Goal: Task Accomplishment & Management: Complete application form

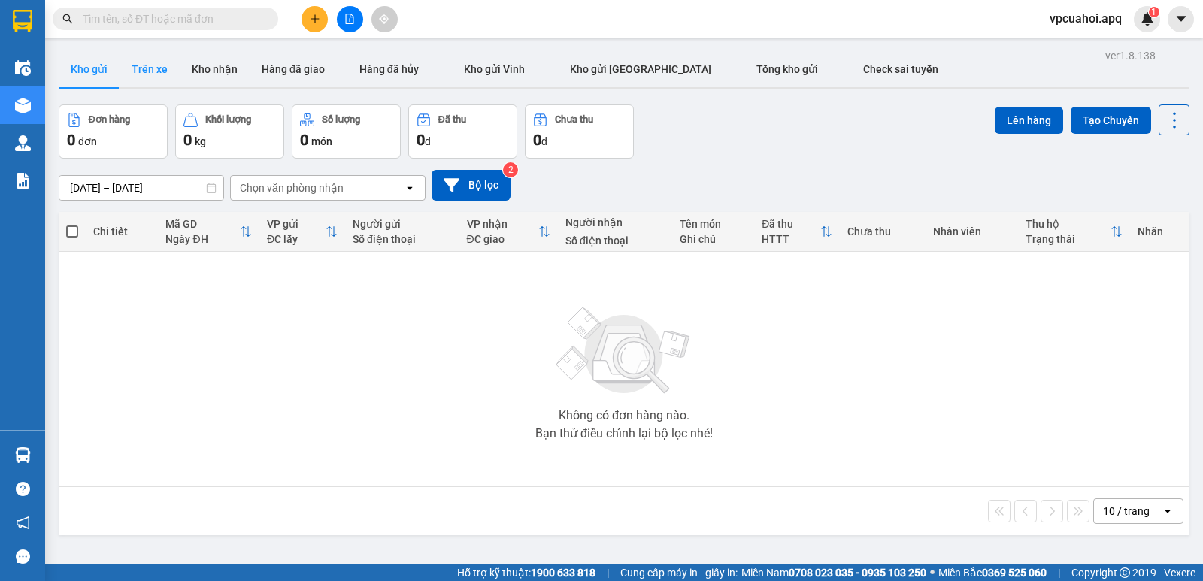
click at [151, 65] on button "Trên xe" at bounding box center [150, 69] width 60 height 36
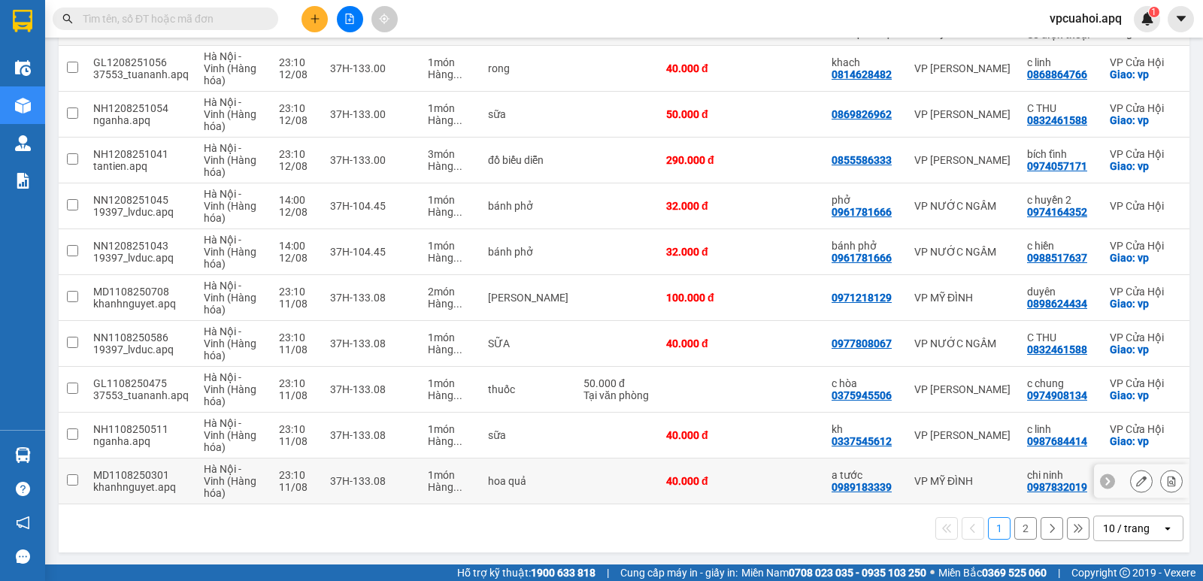
scroll to position [214, 0]
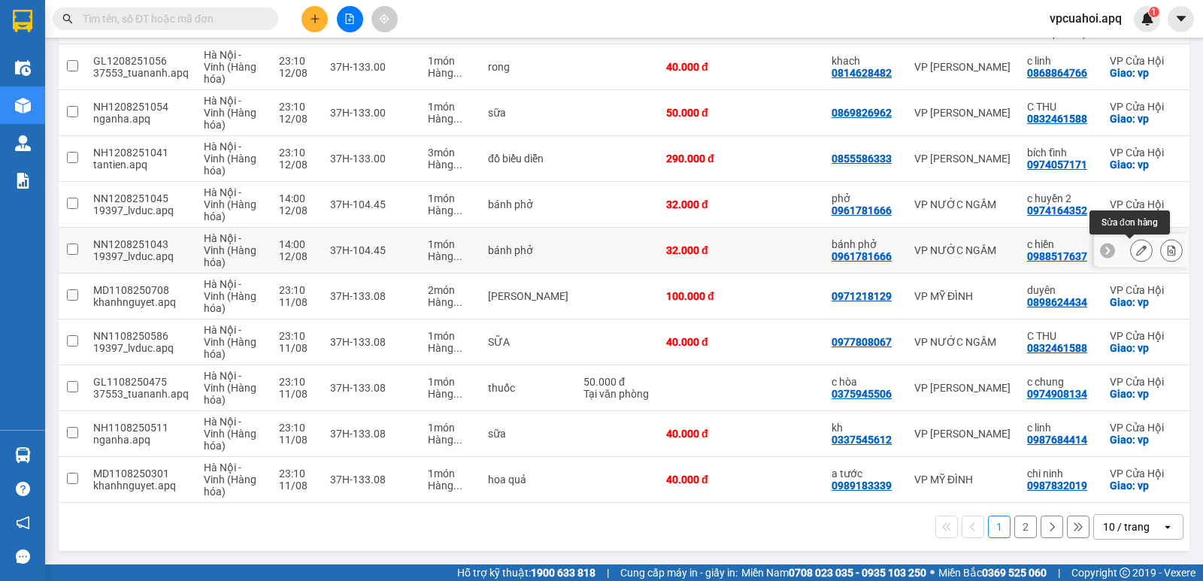
click at [1136, 248] on icon at bounding box center [1141, 250] width 11 height 11
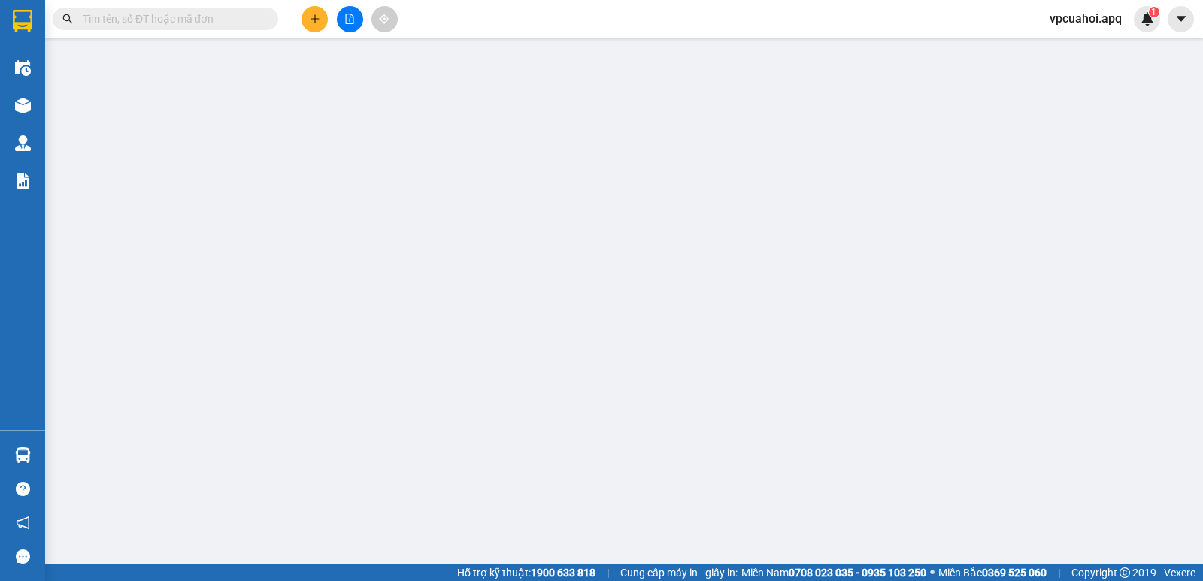
type input "0961781666"
type input "bánh phở"
type input "0988517637"
type input "c hiền"
checkbox input "true"
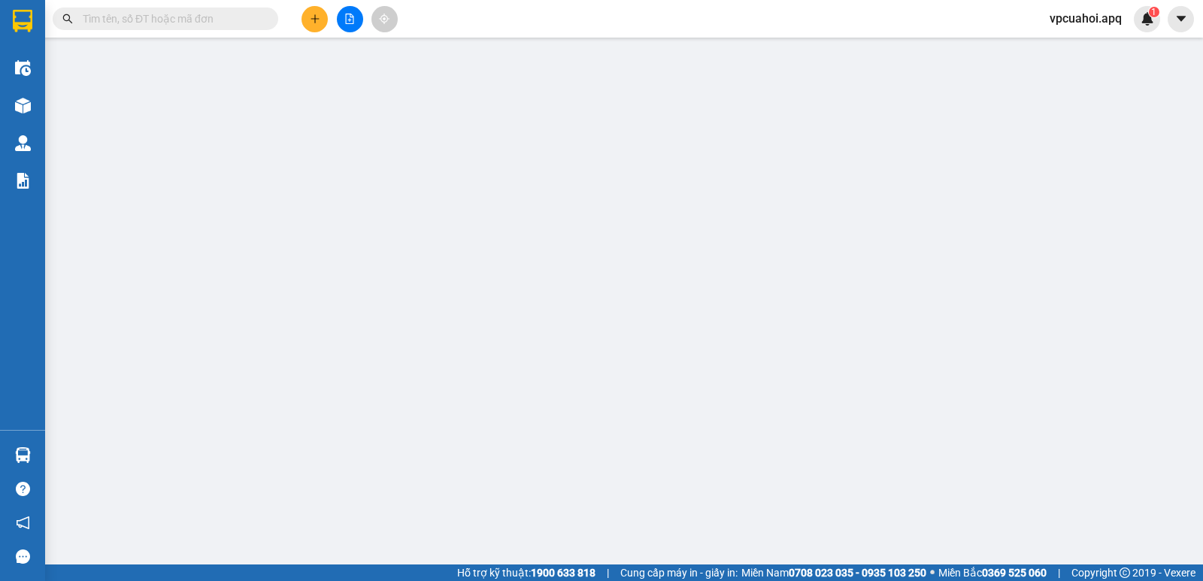
type input "vp"
type input "32.000"
type input "20"
type input "32.000"
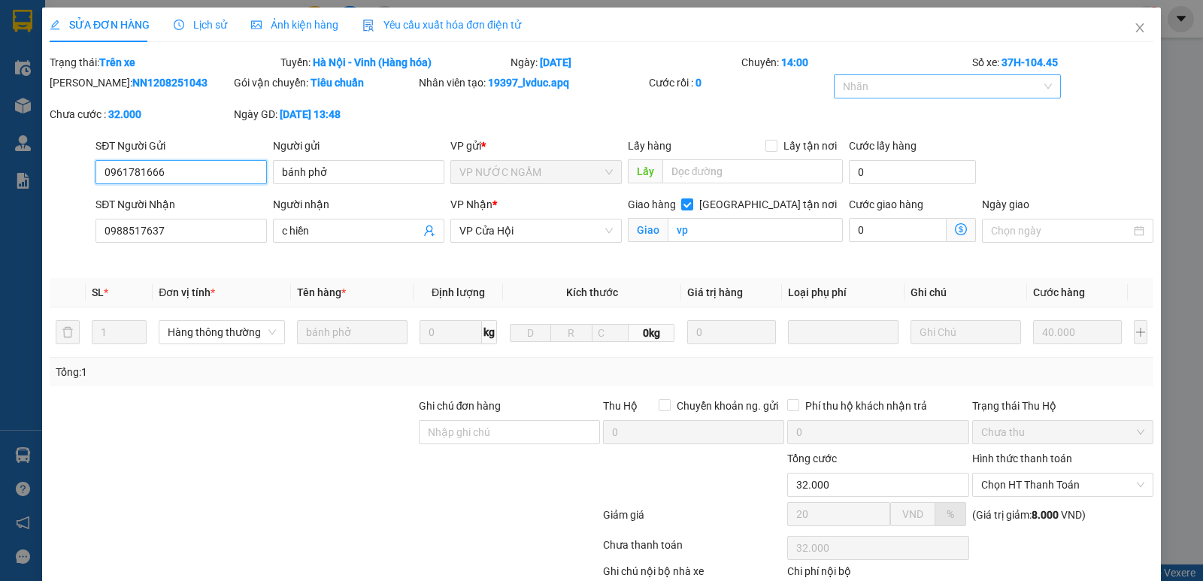
click at [886, 92] on div at bounding box center [939, 86] width 205 height 18
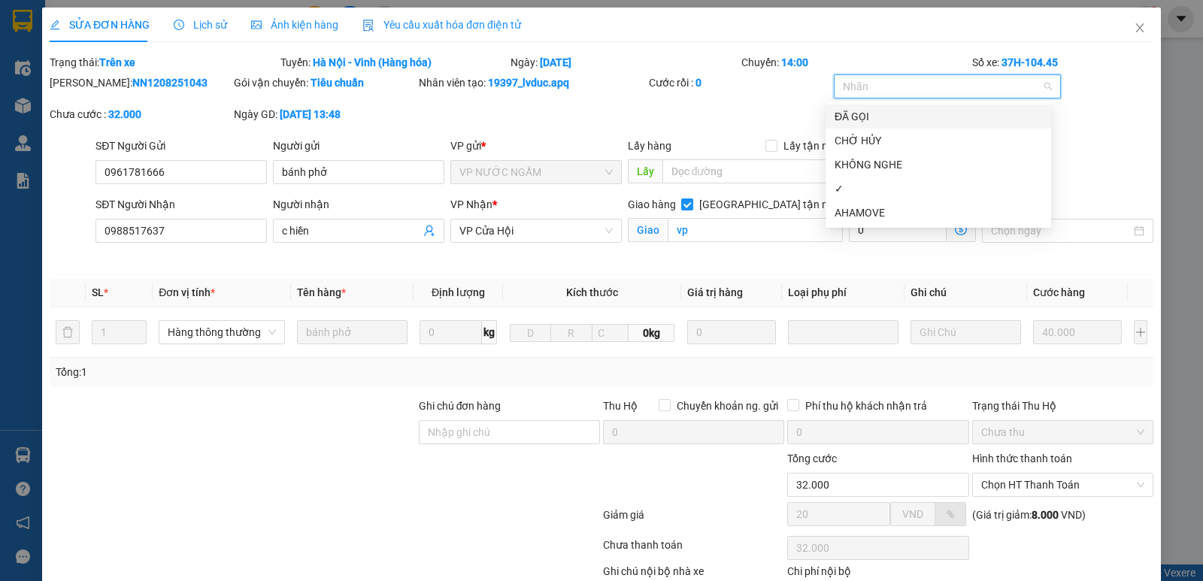
click at [865, 114] on div "ĐÃ GỌI" at bounding box center [937, 116] width 207 height 17
click at [857, 186] on div "✓" at bounding box center [937, 188] width 207 height 17
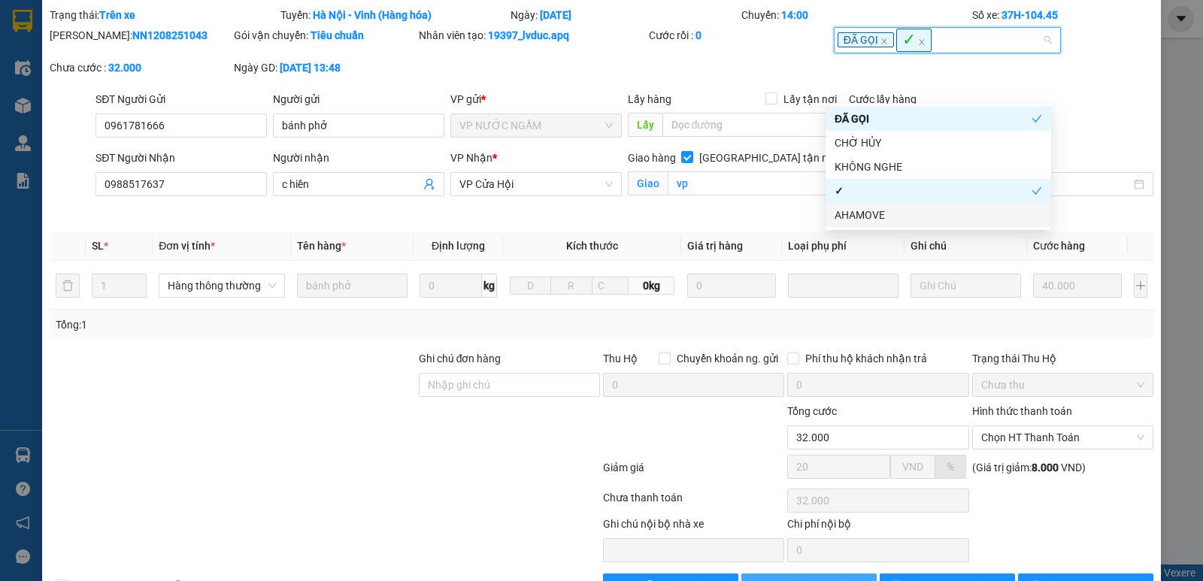
scroll to position [94, 0]
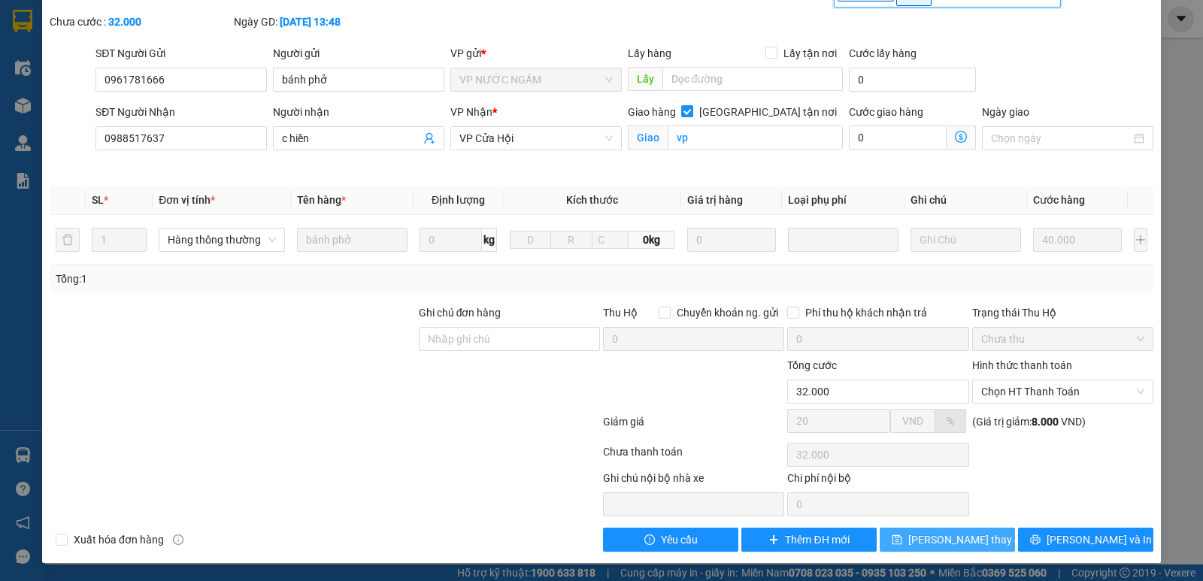
click at [888, 538] on button "[PERSON_NAME] thay đổi" at bounding box center [947, 540] width 135 height 24
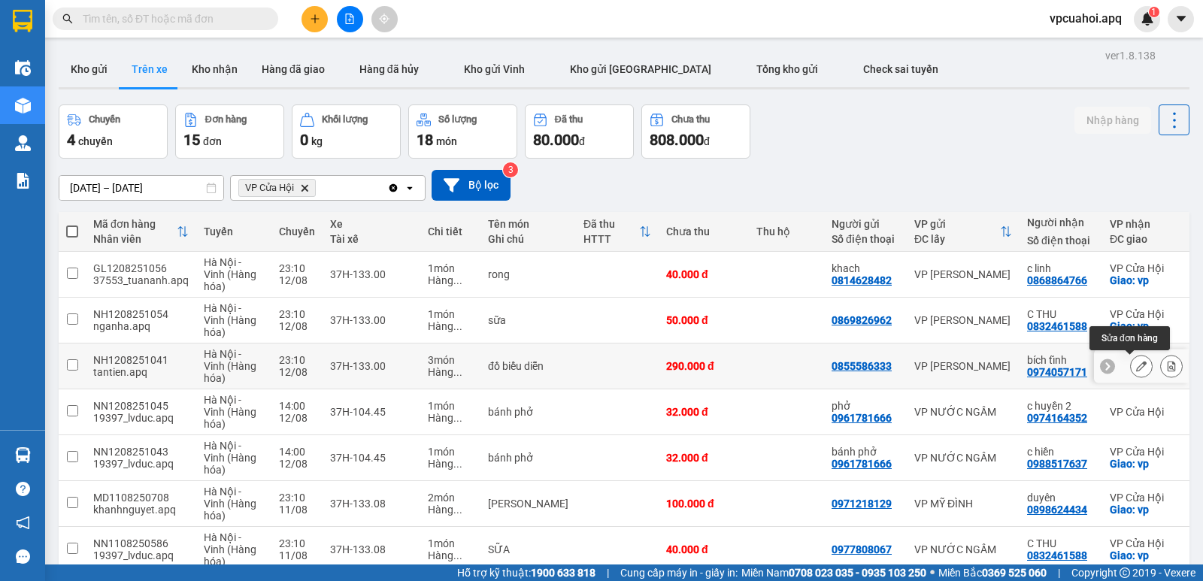
click at [1136, 362] on icon at bounding box center [1141, 366] width 11 height 11
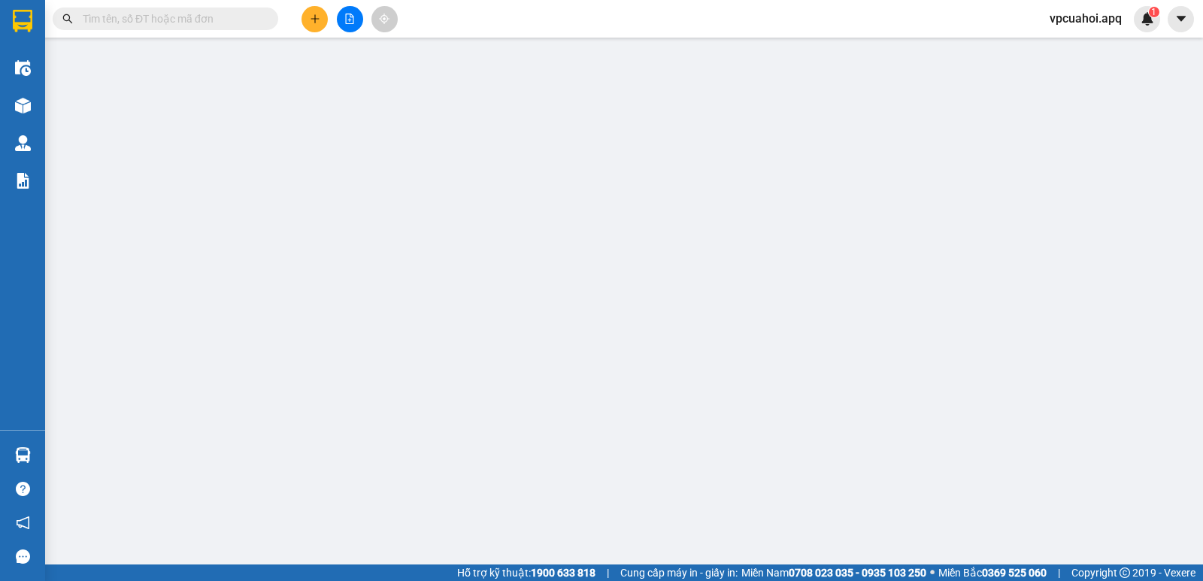
type input "0855586333"
type input "0974057171"
type input "bích tĩnh"
checkbox input "true"
type input "vp"
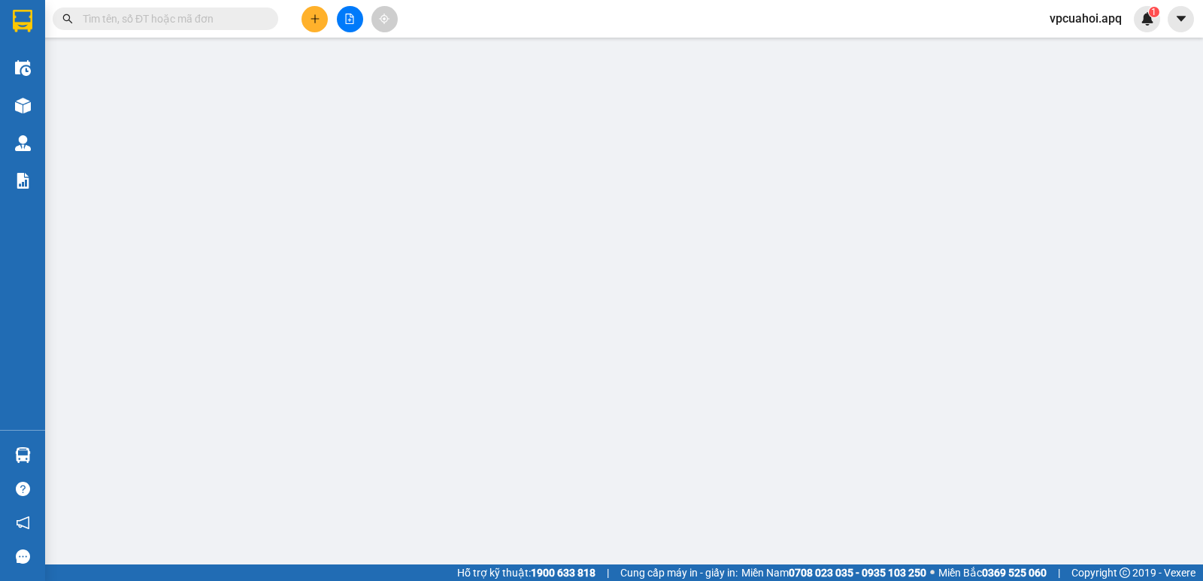
type input "290.000"
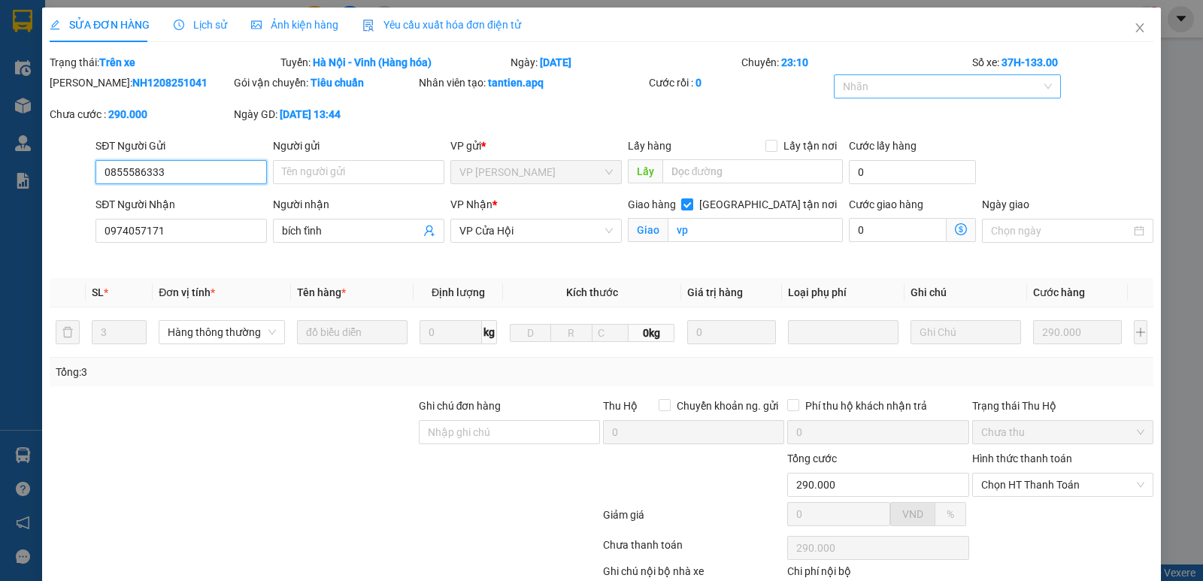
click at [892, 86] on div at bounding box center [939, 86] width 205 height 18
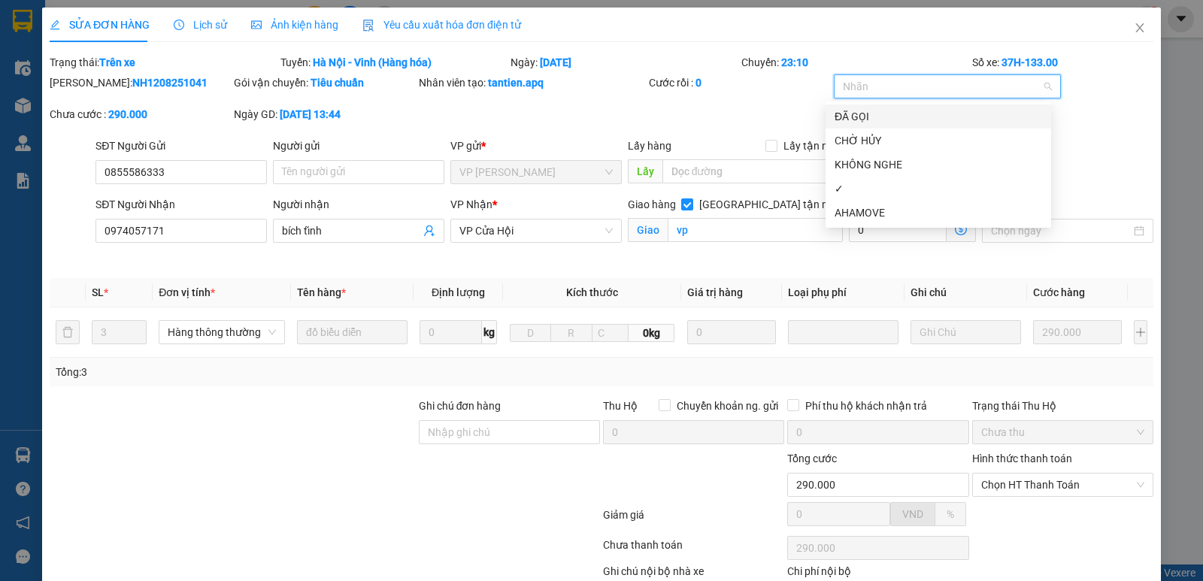
click at [856, 118] on div "ĐÃ GỌI" at bounding box center [937, 116] width 207 height 17
click at [857, 188] on div "✓" at bounding box center [937, 188] width 207 height 17
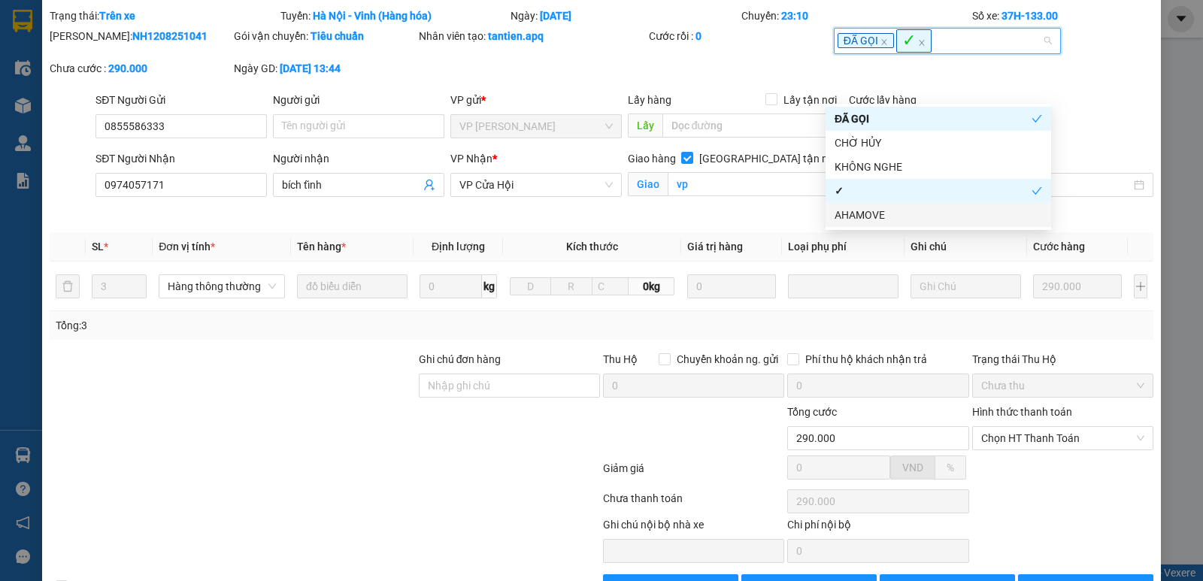
scroll to position [94, 0]
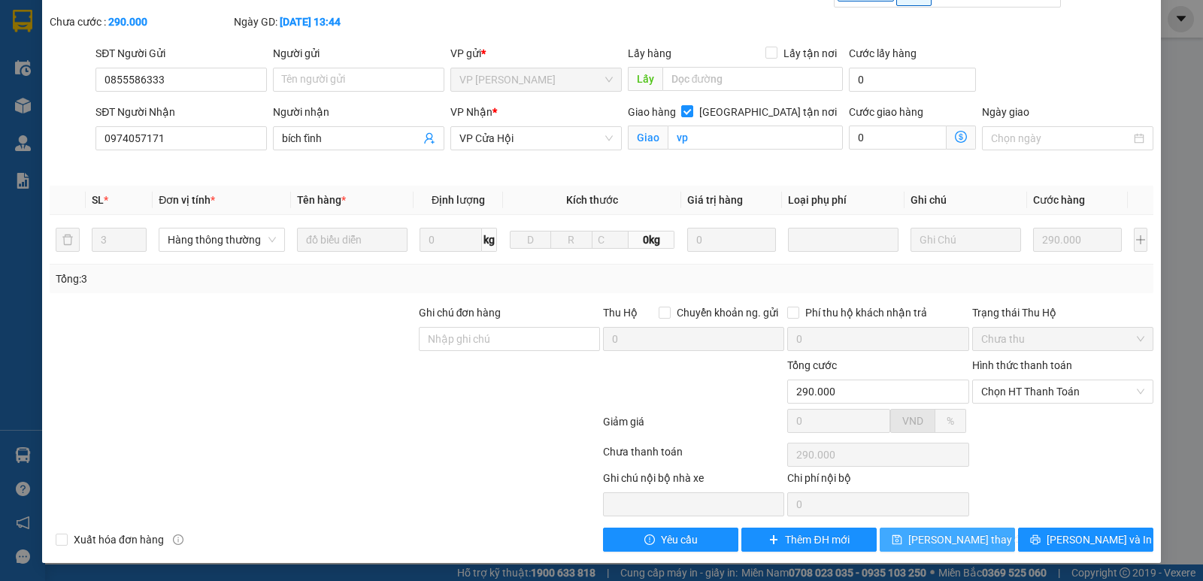
click at [908, 549] on button "[PERSON_NAME] thay đổi" at bounding box center [947, 540] width 135 height 24
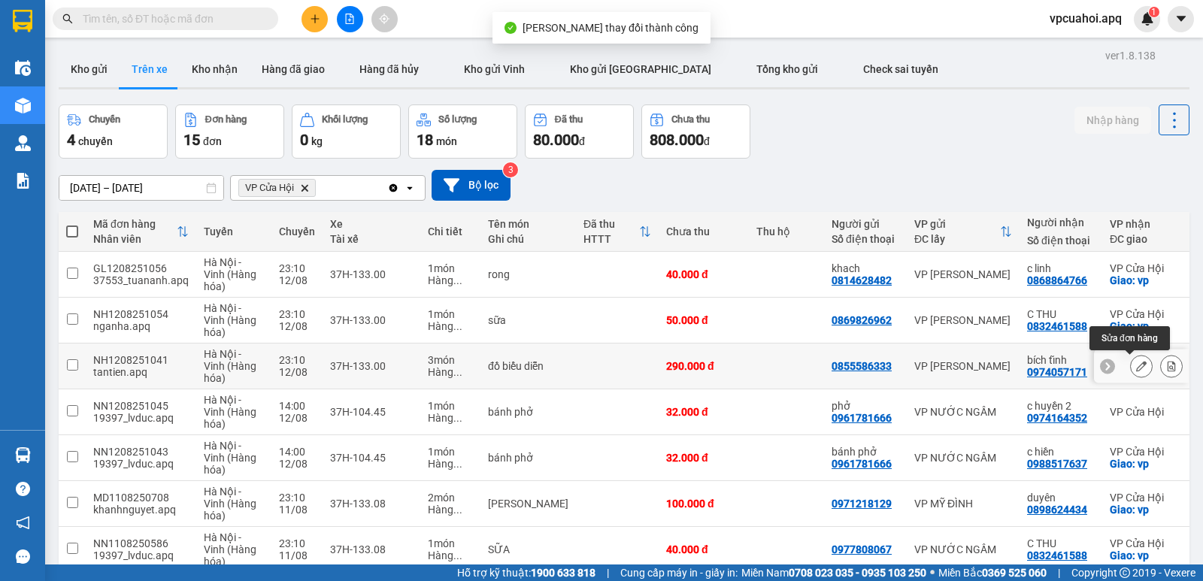
click at [1136, 365] on icon at bounding box center [1141, 366] width 11 height 11
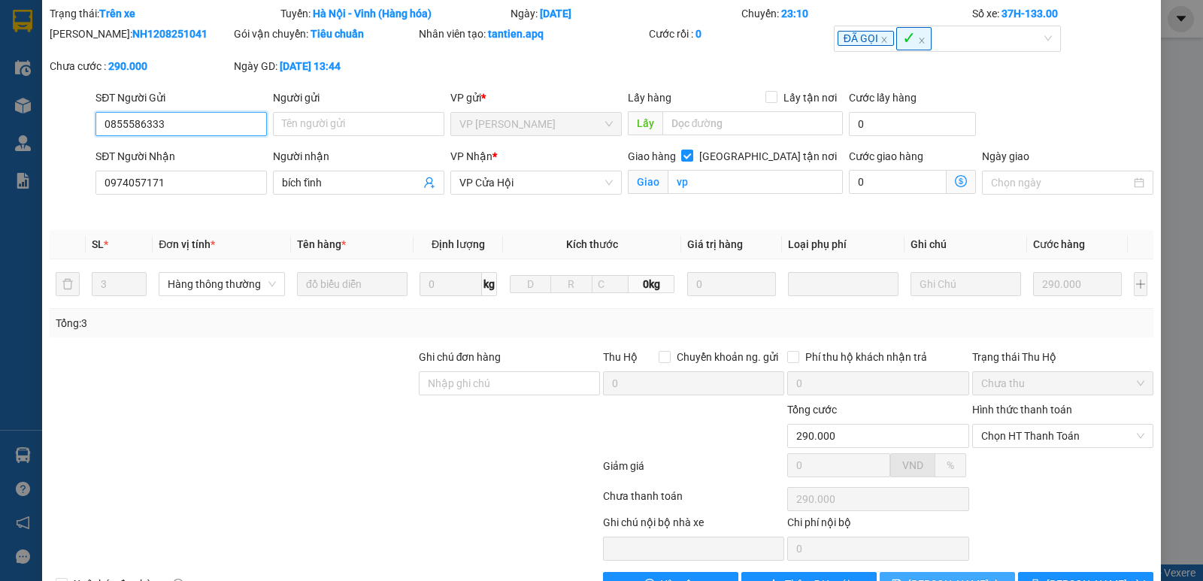
scroll to position [94, 0]
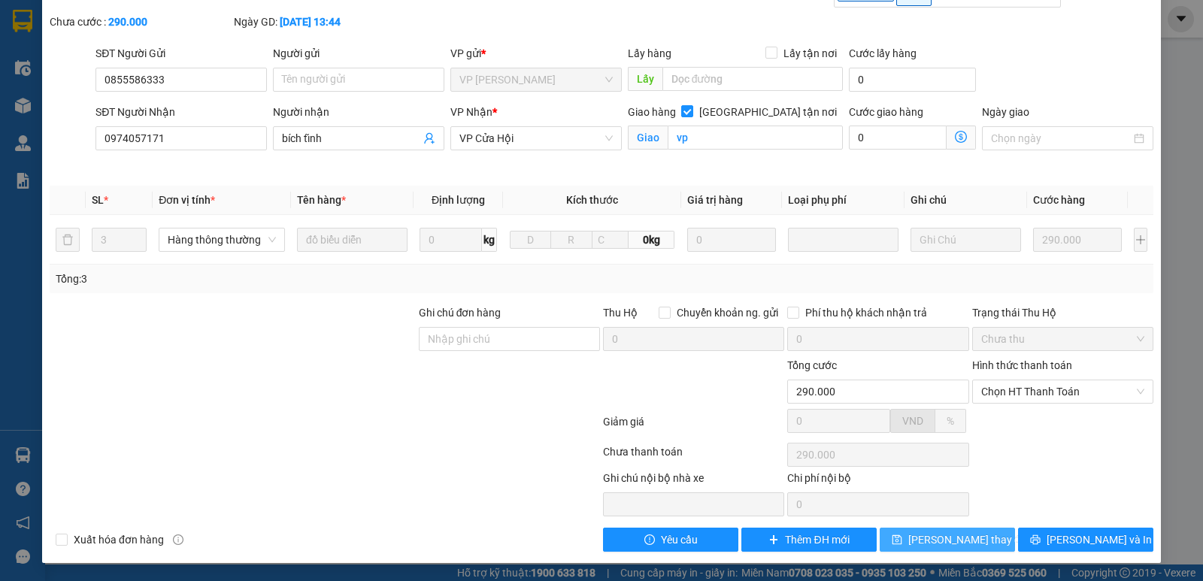
click at [952, 543] on span "[PERSON_NAME] thay đổi" at bounding box center [968, 540] width 120 height 17
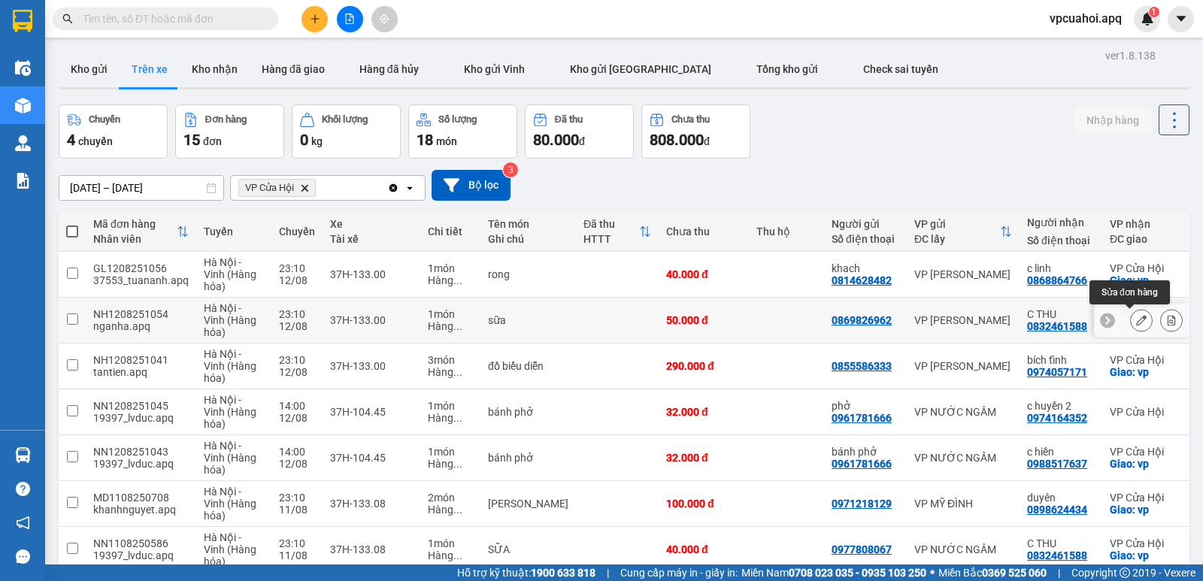
click at [1135, 319] on button at bounding box center [1141, 320] width 21 height 26
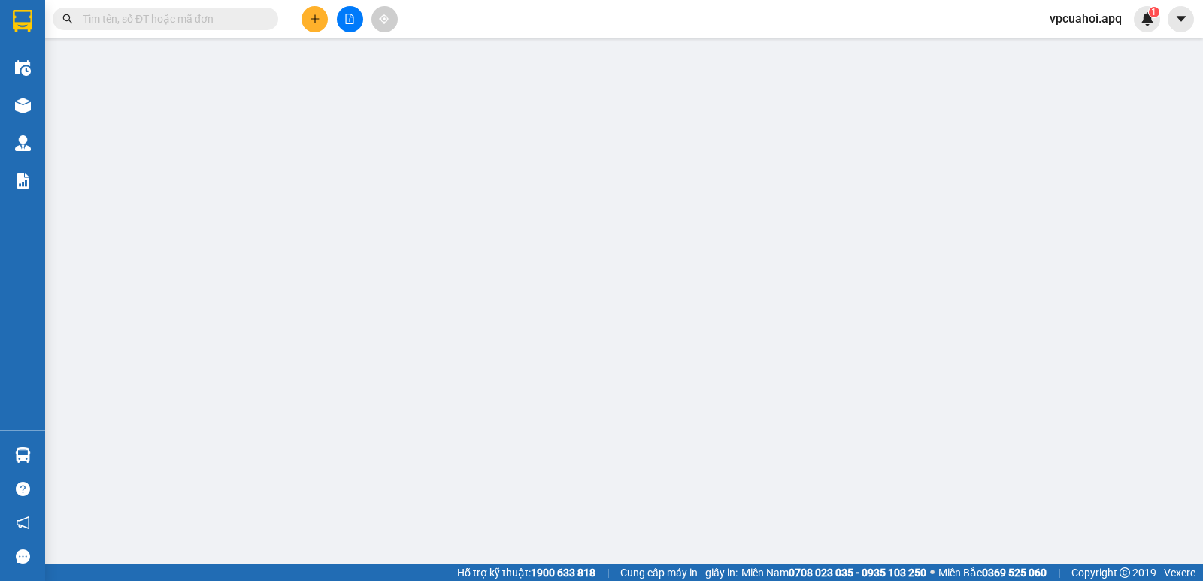
type input "0869826962"
type input "0832461588"
type input "C THU"
checkbox input "true"
type input "vp"
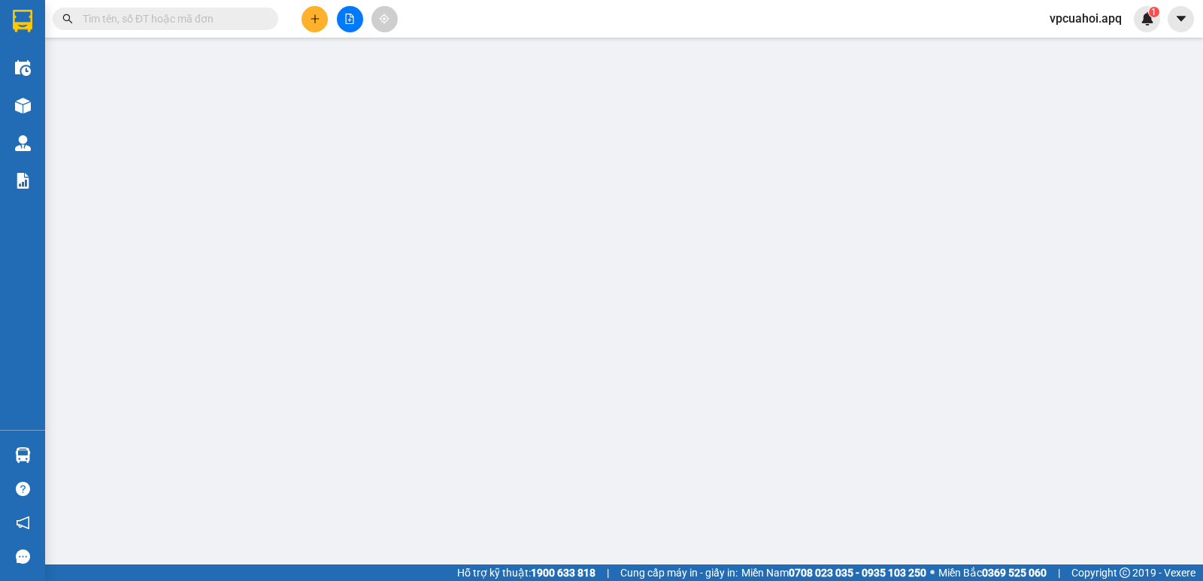
type input "50.000"
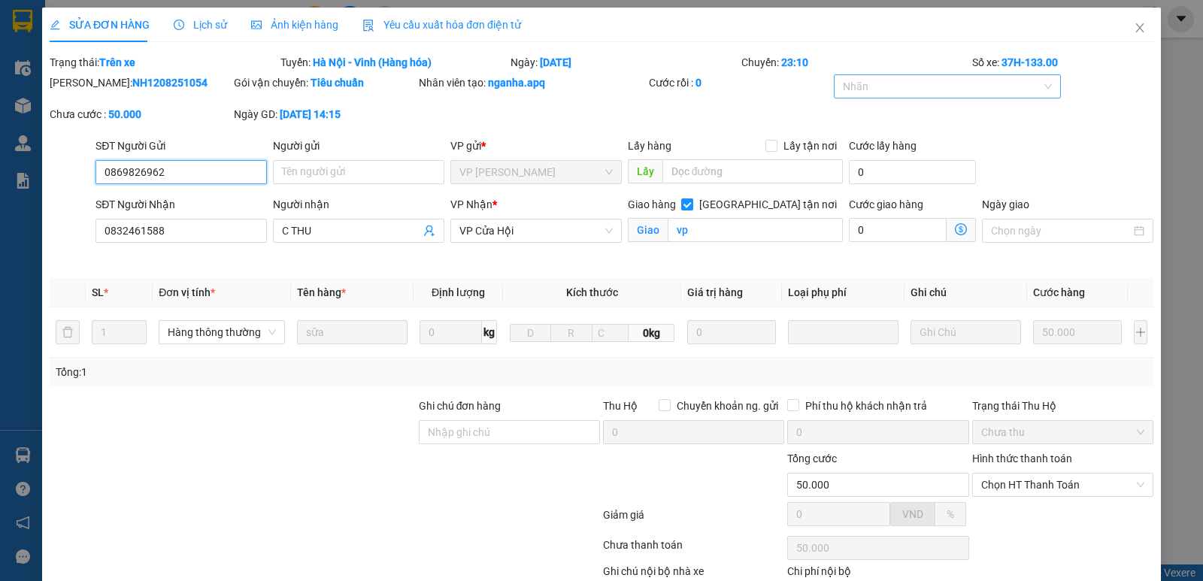
click at [866, 84] on div at bounding box center [939, 86] width 205 height 18
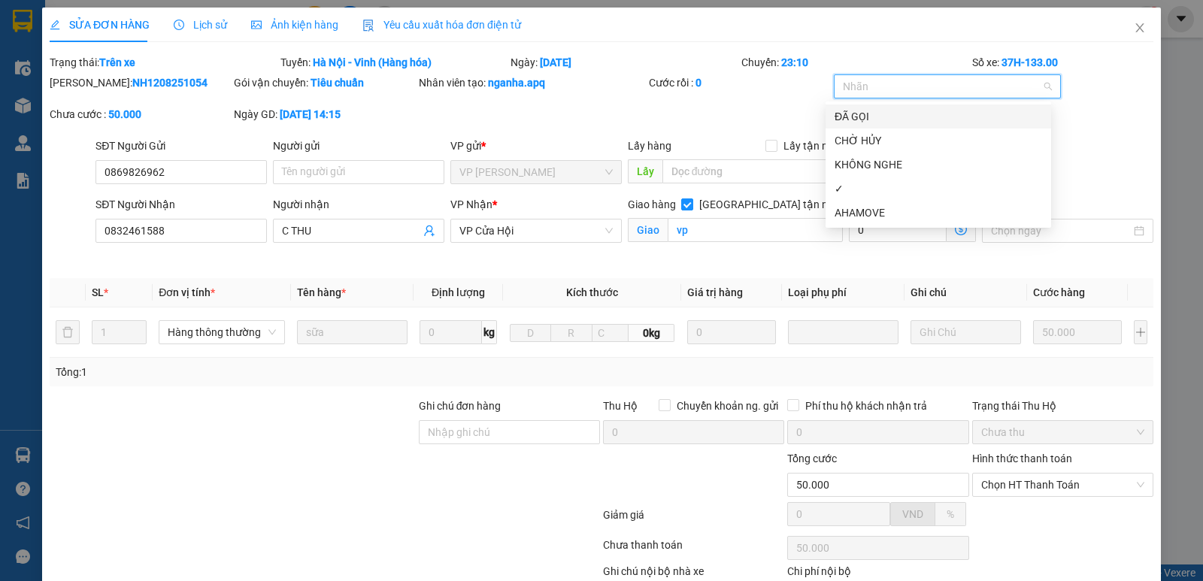
click at [876, 114] on div "ĐÃ GỌI" at bounding box center [937, 116] width 207 height 17
click at [862, 190] on div "✓" at bounding box center [937, 188] width 207 height 17
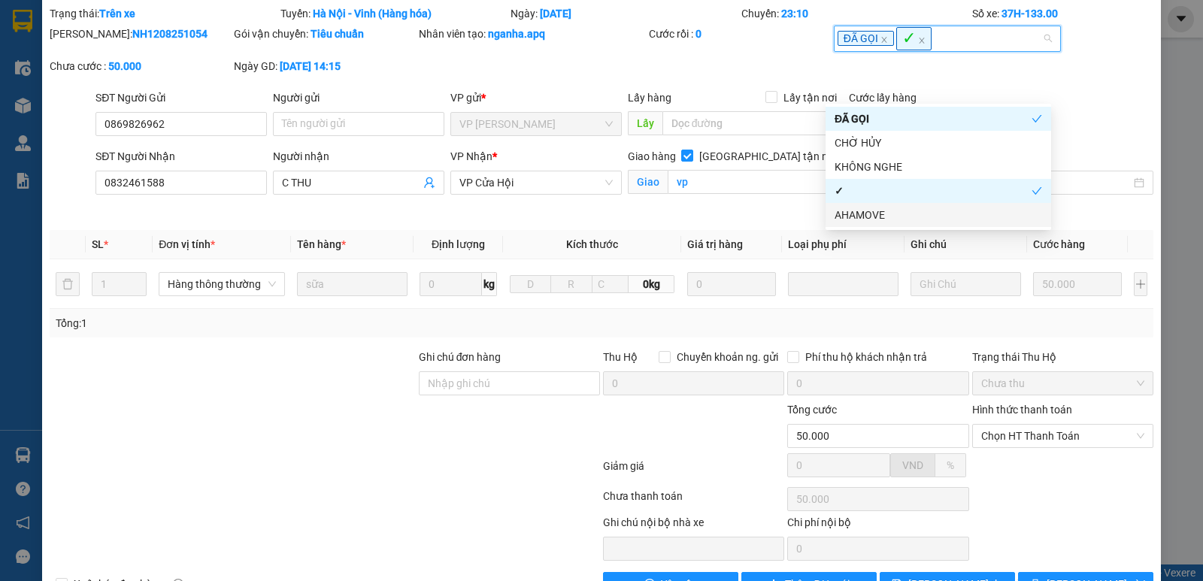
scroll to position [75, 0]
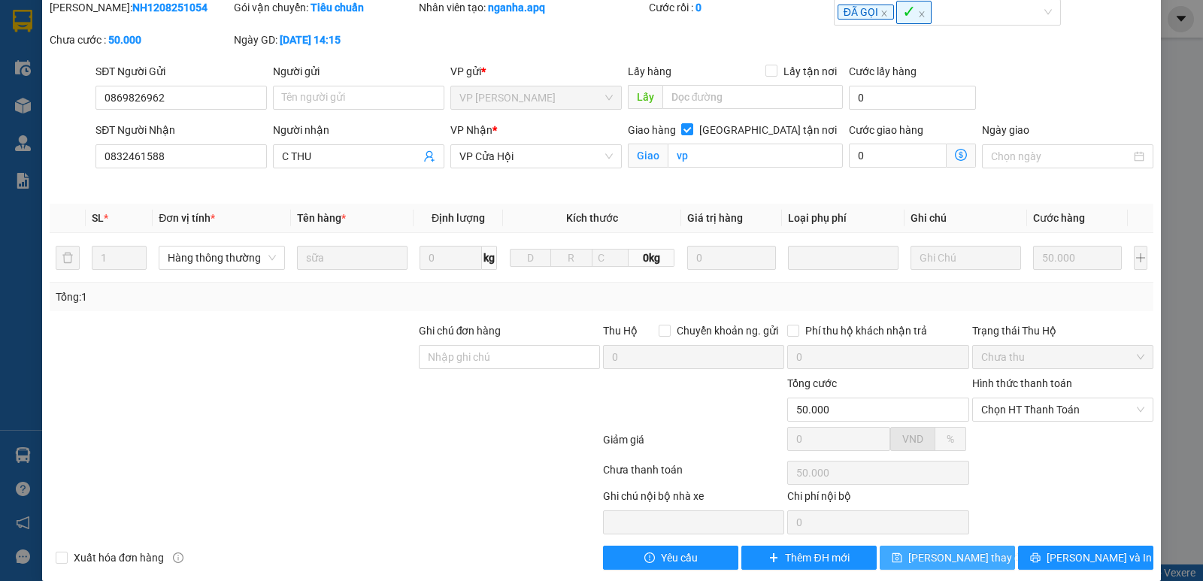
click at [980, 553] on button "[PERSON_NAME] thay đổi" at bounding box center [947, 558] width 135 height 24
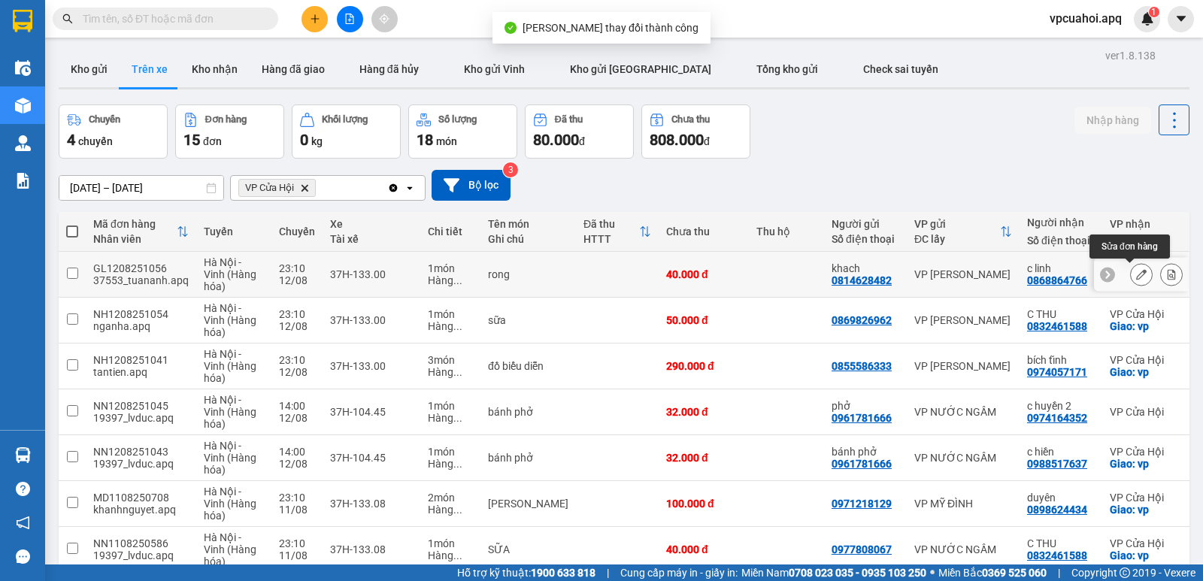
click at [1136, 279] on icon at bounding box center [1141, 274] width 11 height 11
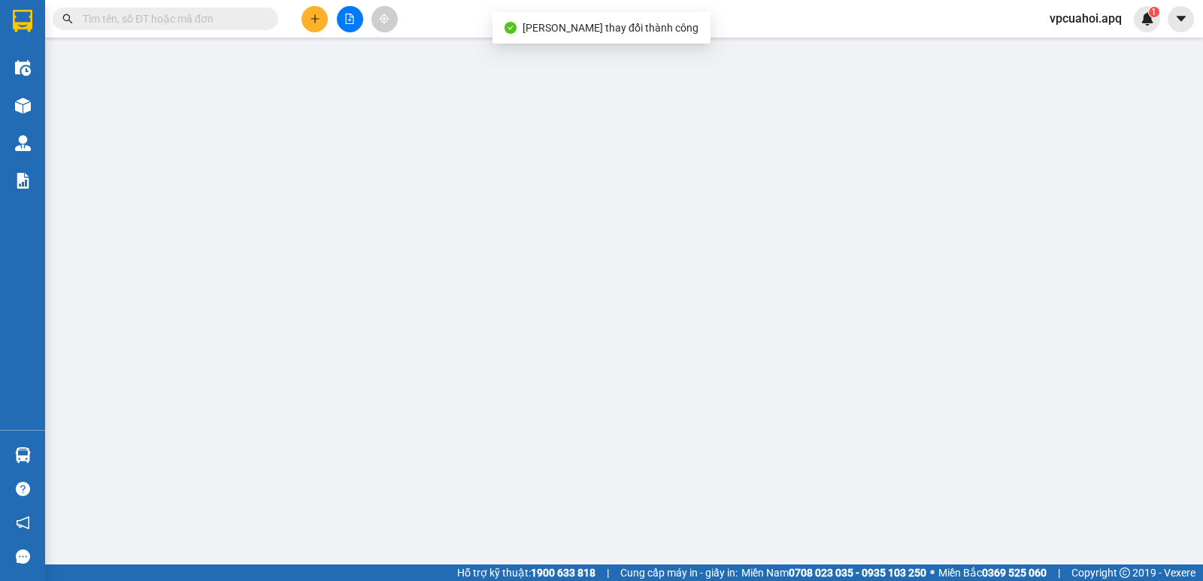
type input "0814628482"
type input "khach"
type input "0868864766"
type input "c linh"
checkbox input "true"
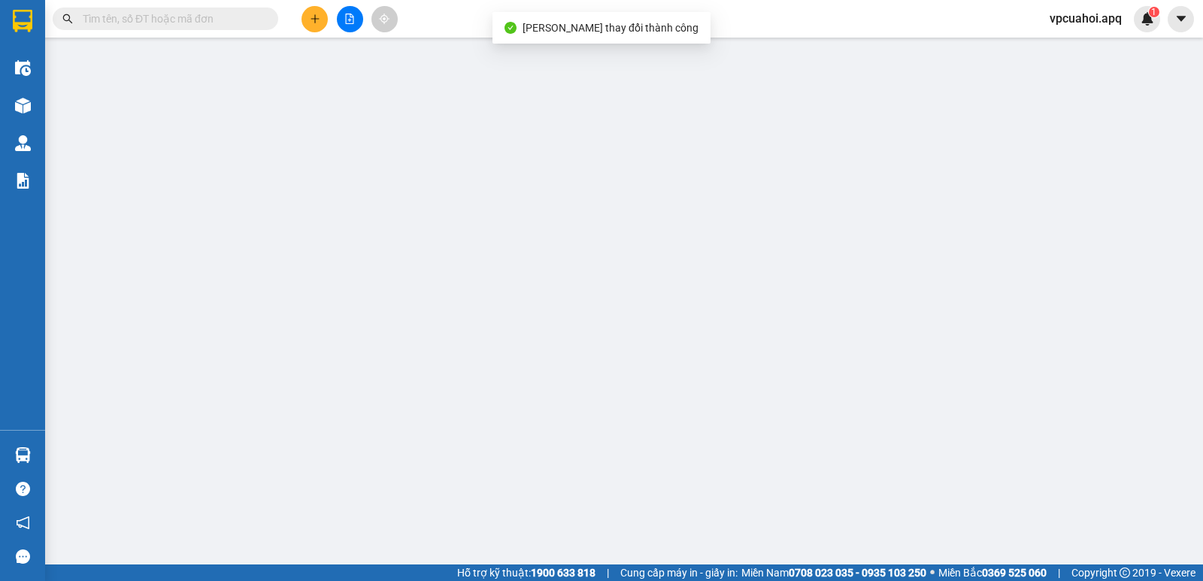
type input "vp"
type input "40.000"
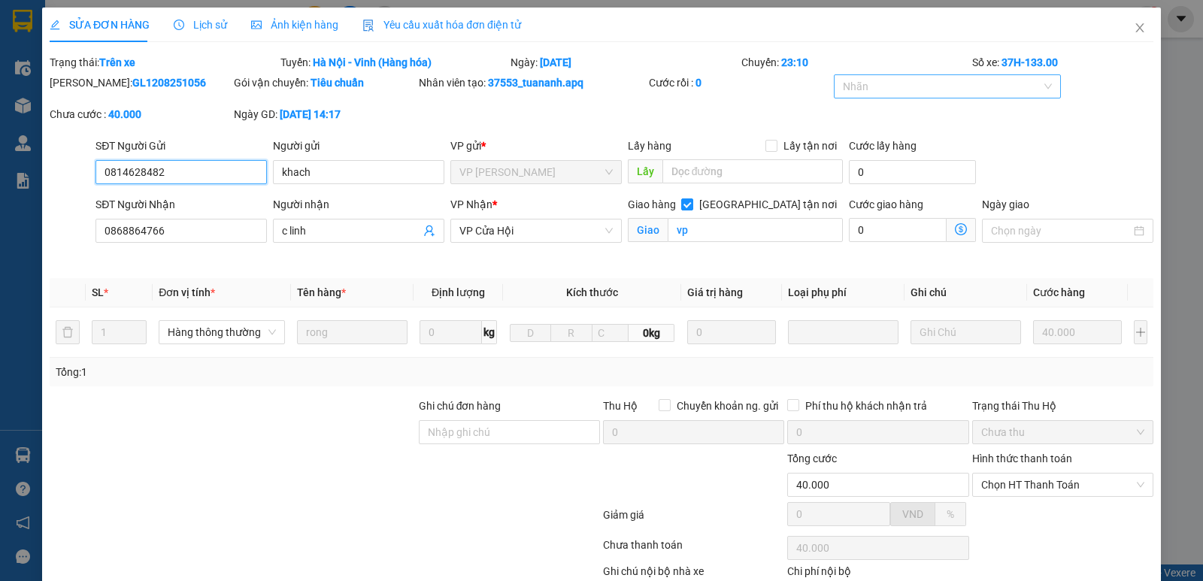
click at [874, 88] on div at bounding box center [939, 86] width 205 height 18
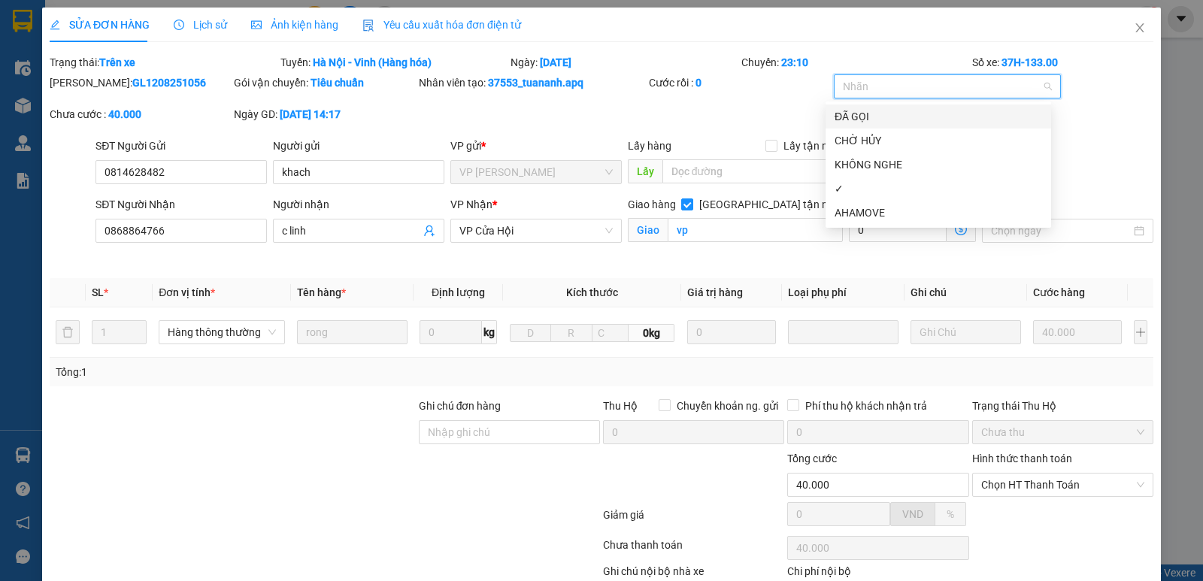
click at [847, 109] on div "ĐÃ GỌI" at bounding box center [937, 116] width 207 height 17
click at [843, 185] on div "✓" at bounding box center [937, 188] width 207 height 17
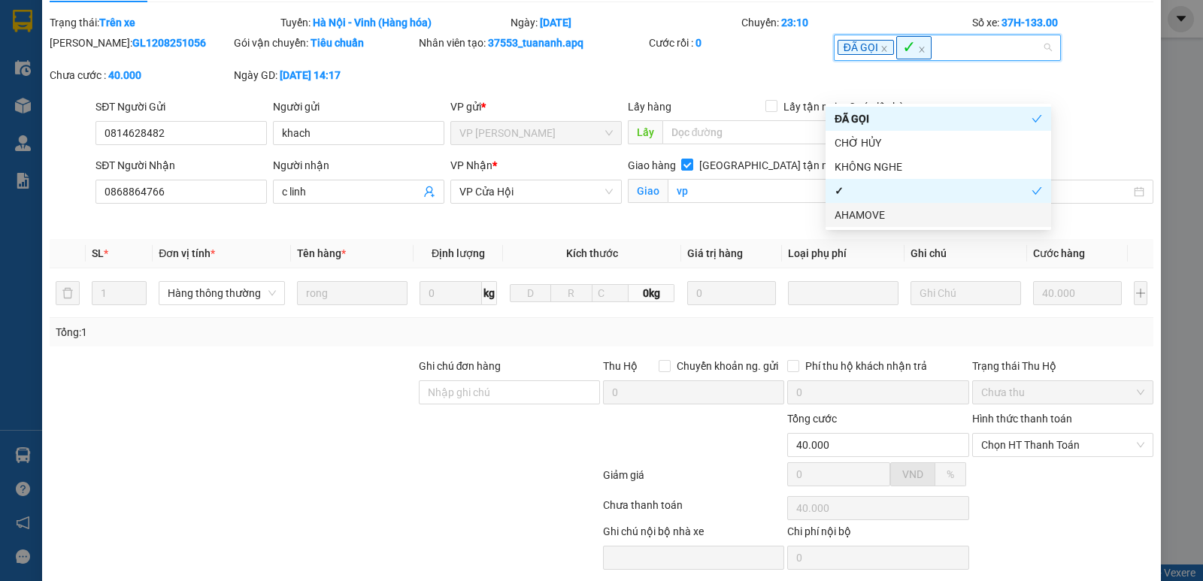
scroll to position [94, 0]
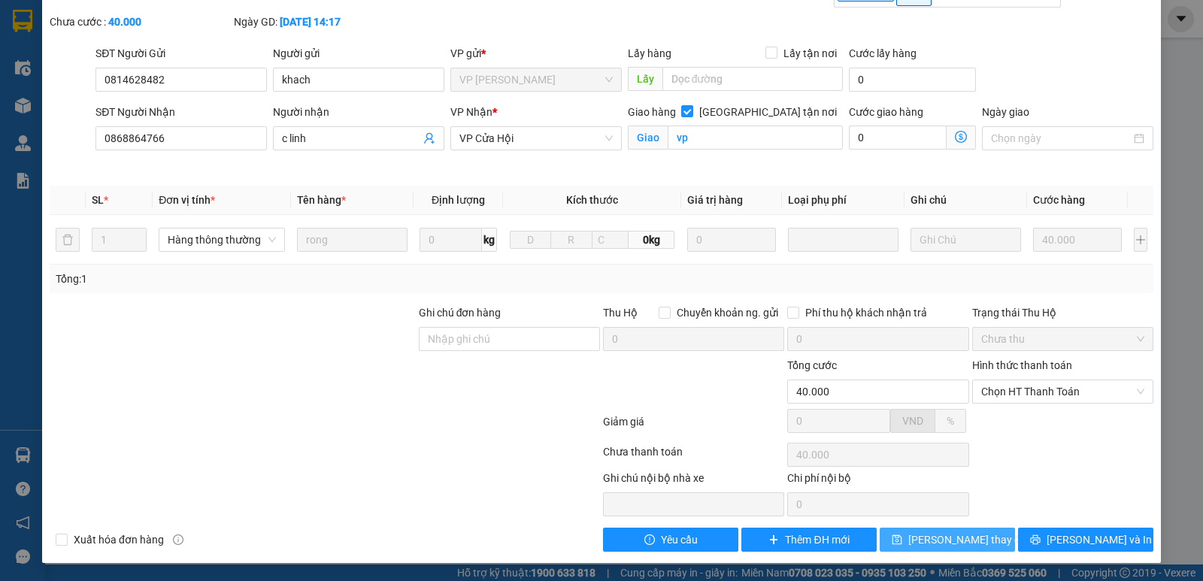
click at [902, 538] on icon "save" at bounding box center [897, 540] width 11 height 11
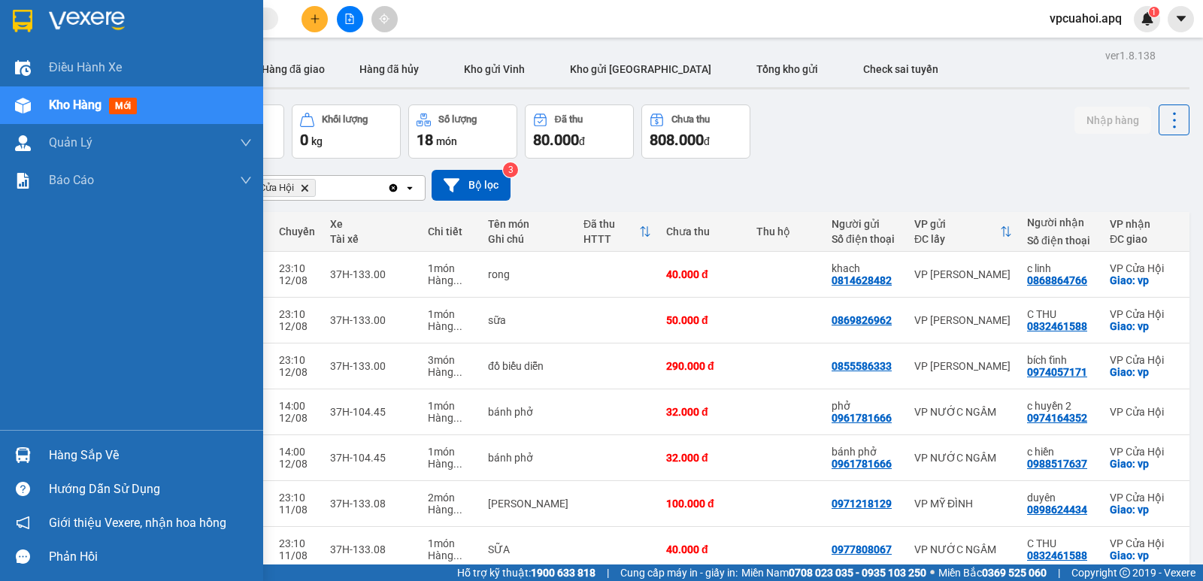
click at [197, 246] on div "Điều hành xe Kho hàng mới Quản [PERSON_NAME] lý thu hộ Quản lý chuyến Quản lý g…" at bounding box center [131, 239] width 263 height 381
